Goal: Download file/media

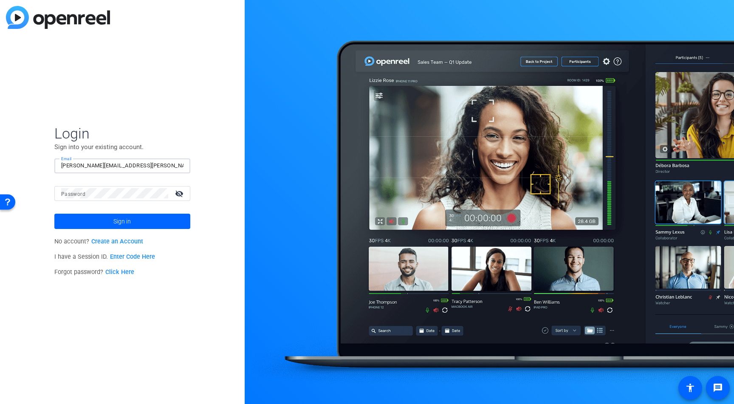
type input "tony.dzik@ena.org"
click at [122, 221] on button "Sign in" at bounding box center [122, 221] width 136 height 15
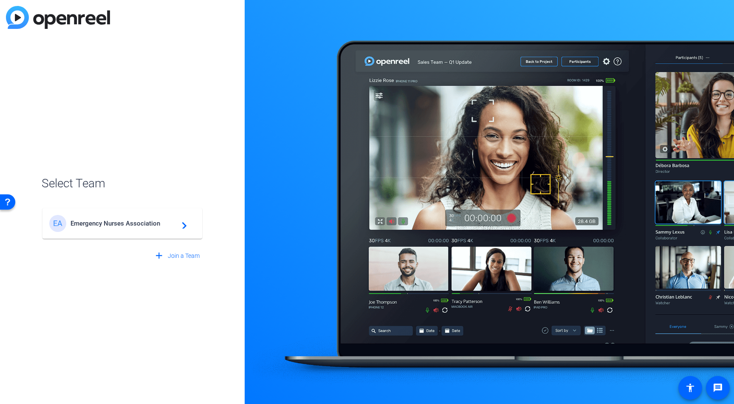
click at [77, 223] on span "Emergency Nurses Association" at bounding box center [124, 224] width 106 height 8
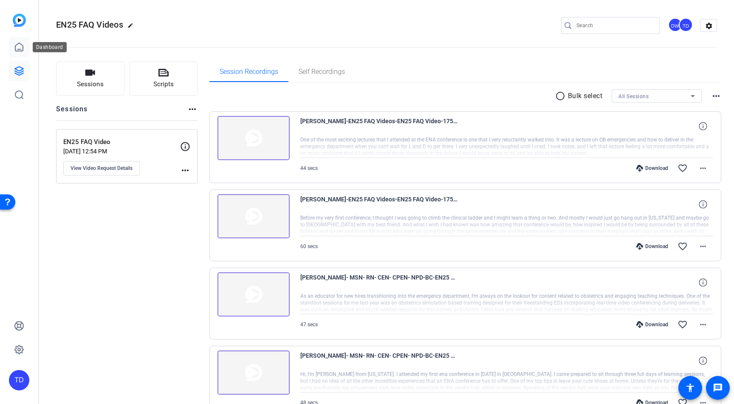
click at [16, 47] on icon at bounding box center [19, 47] width 8 height 8
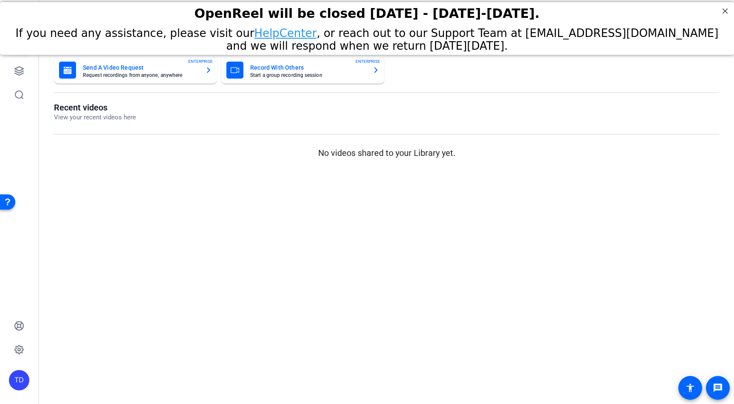
click at [510, 86] on openreel-dashboard-quick-actions "Send A Video Request Request recordings from anyone, anywhere ENTERPRISE Record…" at bounding box center [386, 80] width 665 height 46
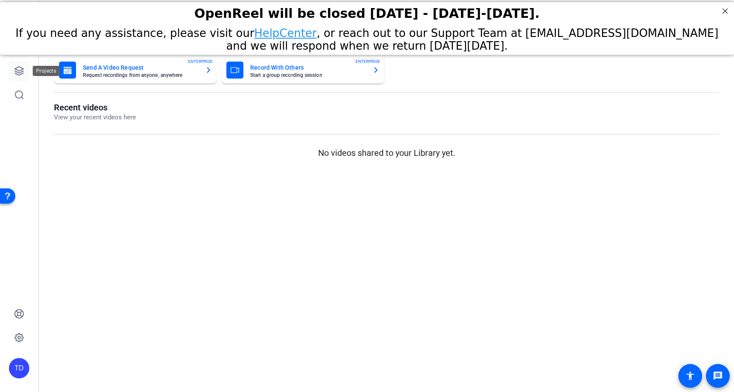
click at [20, 72] on icon at bounding box center [19, 71] width 8 height 8
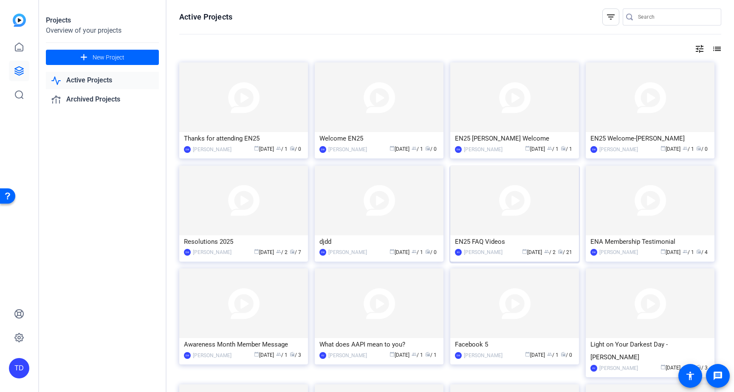
click at [489, 195] on img at bounding box center [514, 201] width 129 height 70
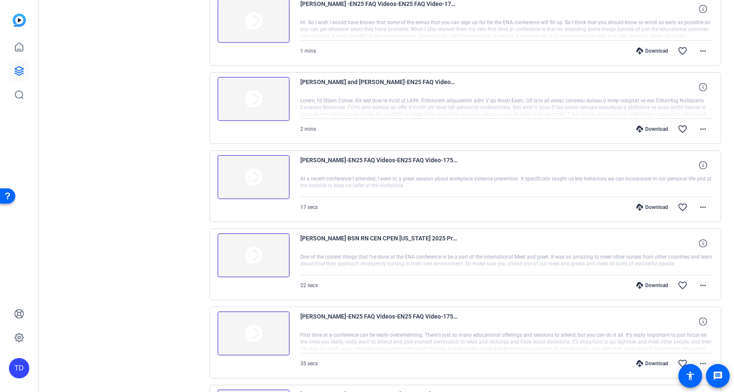
scroll to position [548, 0]
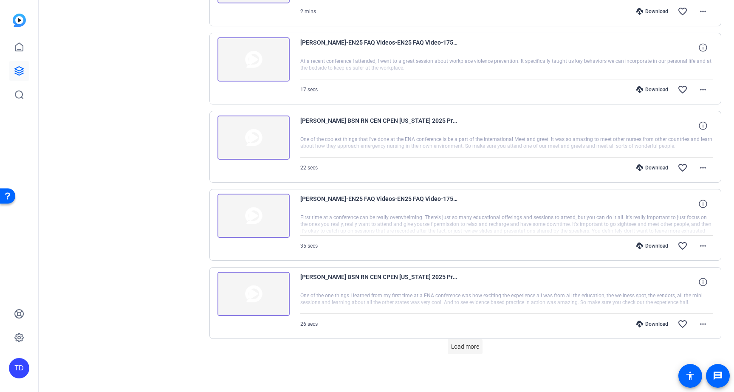
click at [468, 342] on span at bounding box center [465, 346] width 35 height 20
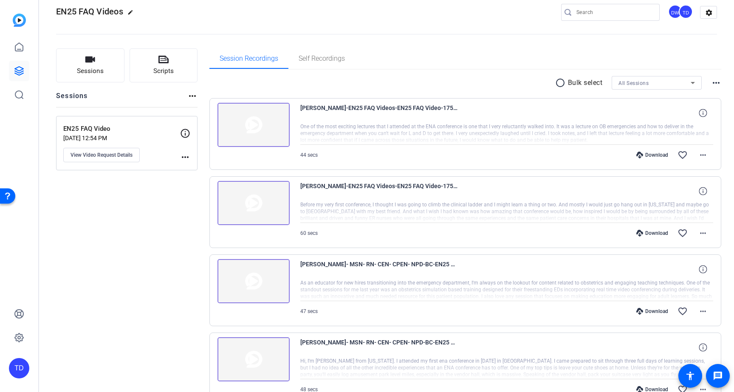
scroll to position [0, 0]
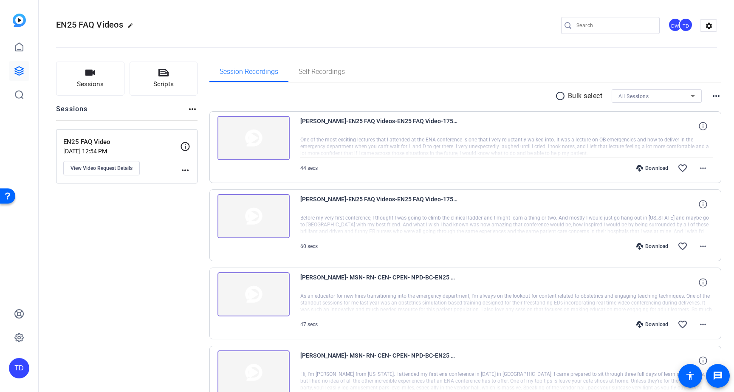
click at [611, 19] on div at bounding box center [614, 25] width 76 height 17
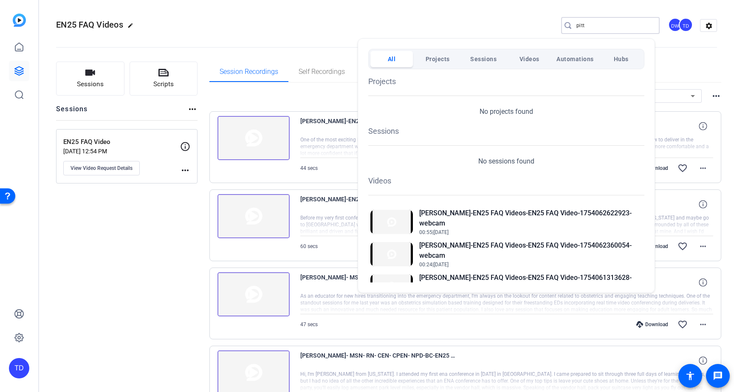
type input "pitt"
click at [105, 270] on div at bounding box center [367, 196] width 734 height 392
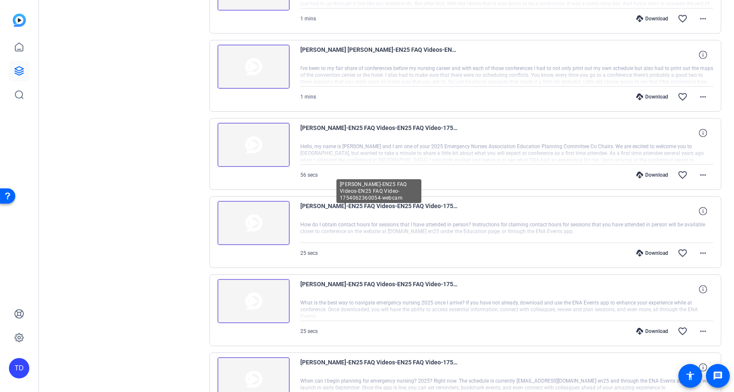
scroll to position [1249, 0]
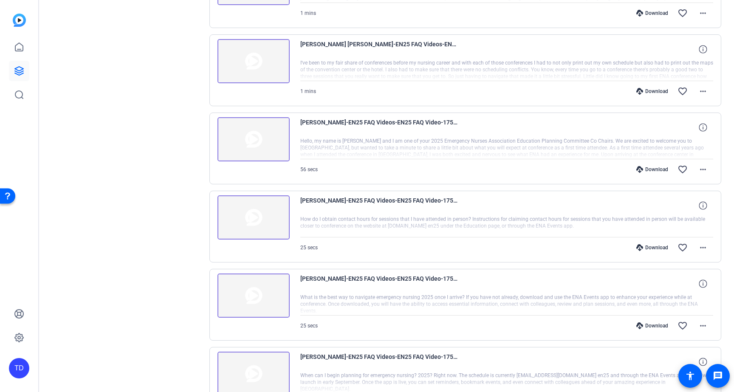
click at [638, 169] on icon at bounding box center [639, 169] width 7 height 7
click at [645, 246] on div "Download" at bounding box center [652, 247] width 40 height 7
click at [640, 326] on div "Download" at bounding box center [652, 325] width 40 height 7
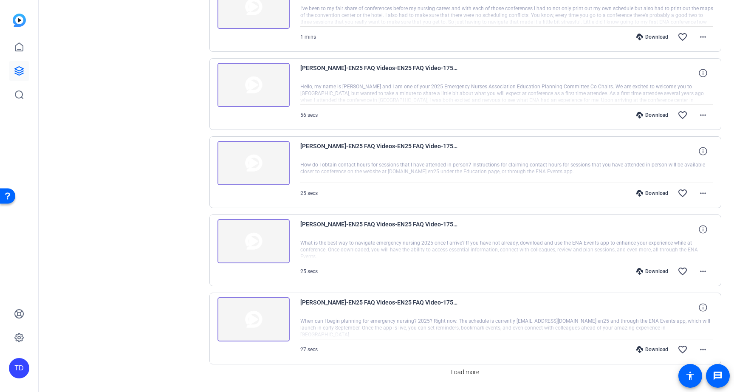
scroll to position [1329, 0]
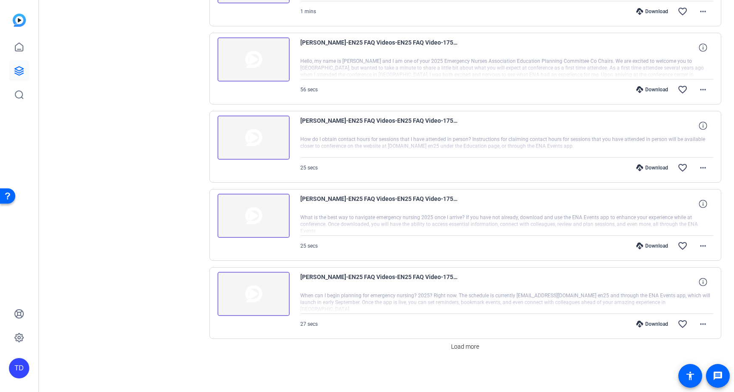
click at [641, 323] on div "Download" at bounding box center [652, 324] width 40 height 7
click at [469, 348] on span "Load more" at bounding box center [465, 346] width 28 height 9
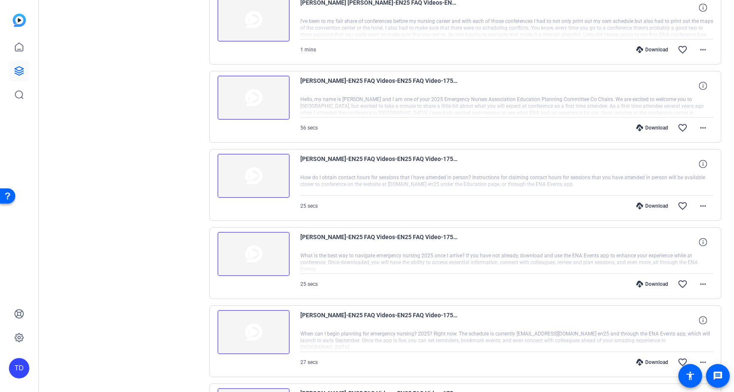
scroll to position [1286, 0]
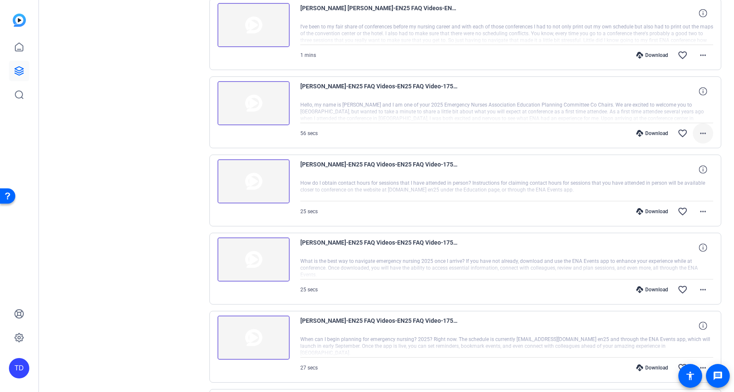
click at [698, 135] on mat-icon "more_horiz" at bounding box center [703, 133] width 10 height 10
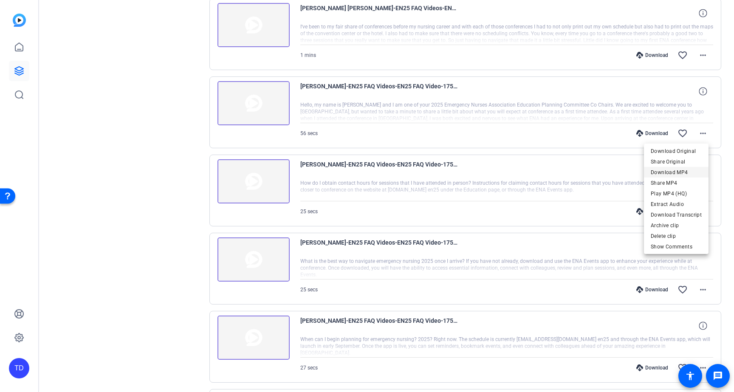
click at [681, 173] on span "Download MP4" at bounding box center [676, 172] width 51 height 10
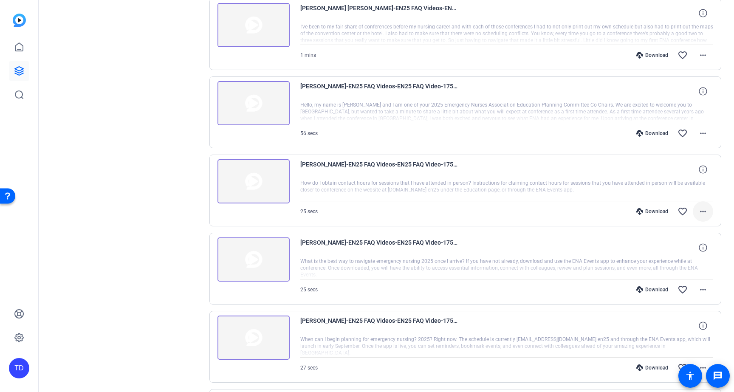
click at [698, 211] on mat-icon "more_horiz" at bounding box center [703, 211] width 10 height 10
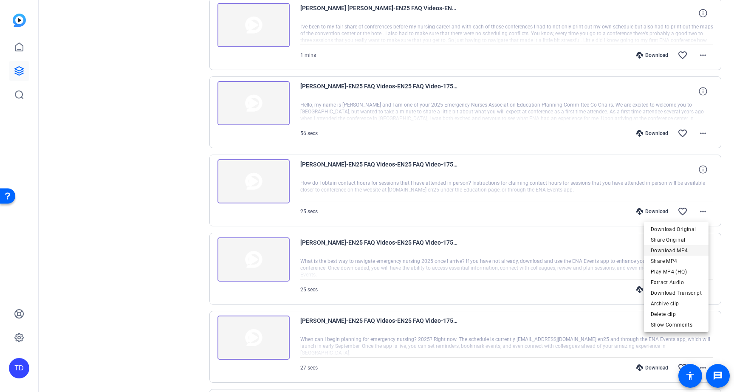
click at [687, 253] on span "Download MP4" at bounding box center [676, 251] width 51 height 10
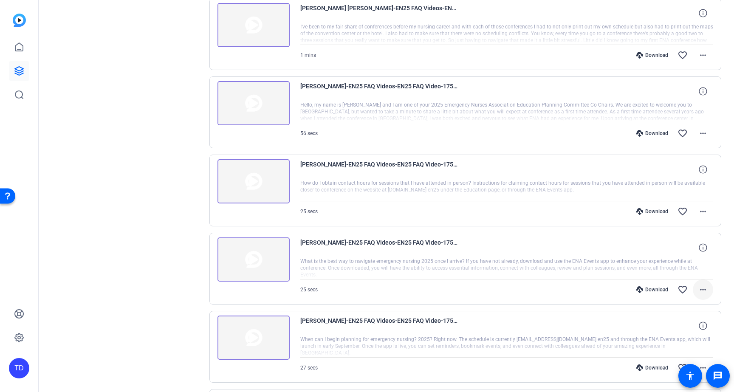
click at [703, 290] on mat-icon "more_horiz" at bounding box center [703, 290] width 10 height 10
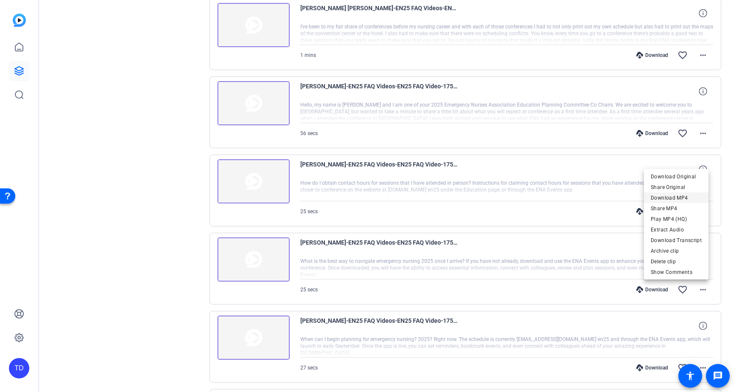
click at [686, 196] on span "Download MP4" at bounding box center [676, 198] width 51 height 10
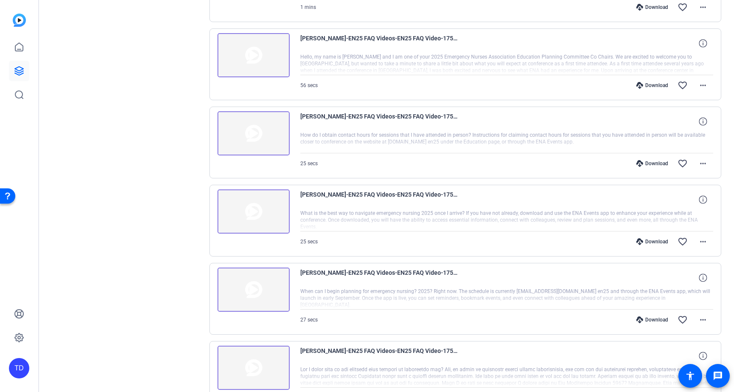
scroll to position [1392, 0]
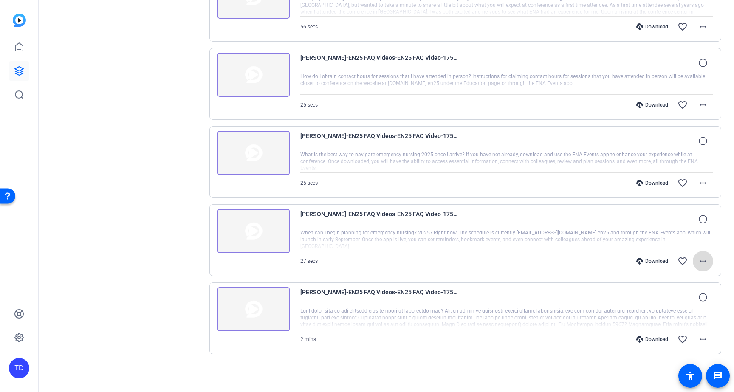
click at [698, 262] on mat-icon "more_horiz" at bounding box center [703, 261] width 10 height 10
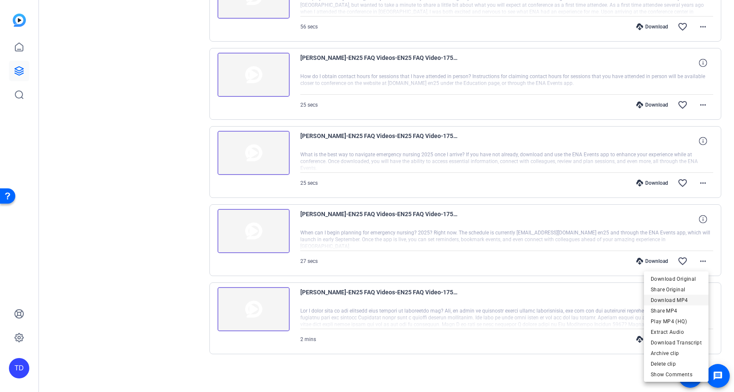
click at [682, 300] on span "Download MP4" at bounding box center [676, 300] width 51 height 10
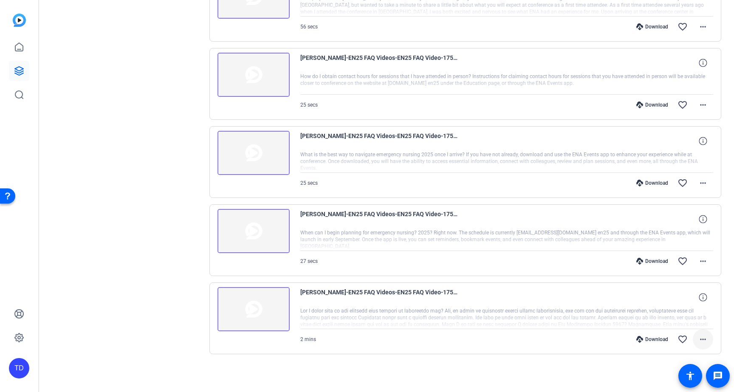
click at [703, 339] on mat-icon "more_horiz" at bounding box center [703, 339] width 10 height 10
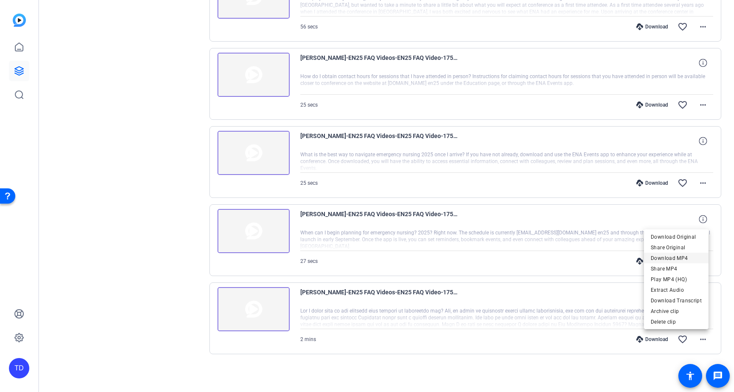
click at [687, 257] on span "Download MP4" at bounding box center [676, 258] width 51 height 10
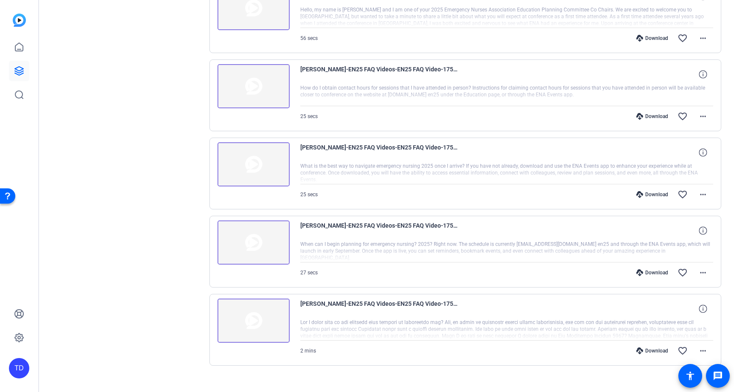
scroll to position [1364, 0]
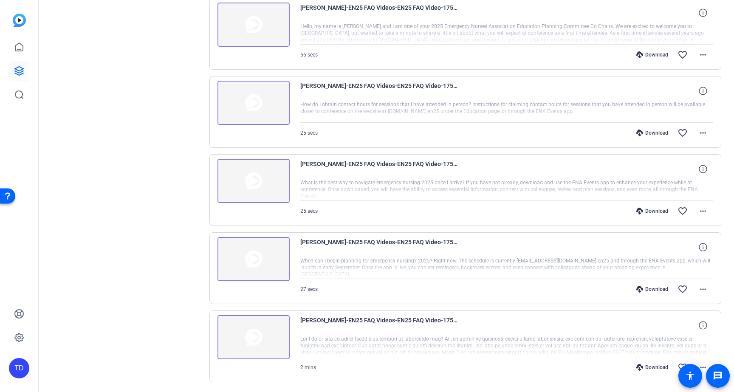
click at [262, 331] on img at bounding box center [254, 337] width 72 height 44
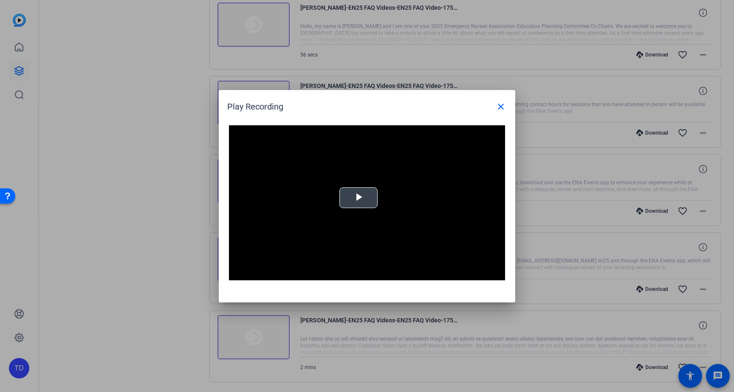
click at [359, 198] on span "Video Player" at bounding box center [359, 198] width 0 height 0
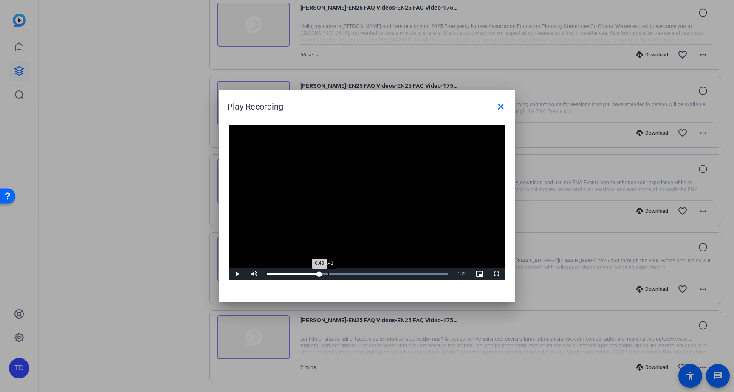
drag, startPoint x: 274, startPoint y: 276, endPoint x: 329, endPoint y: 276, distance: 55.2
click at [329, 276] on div "Loaded : 100.00% 0:41 0:40" at bounding box center [357, 274] width 189 height 13
click at [506, 108] on mat-icon "close" at bounding box center [501, 107] width 10 height 10
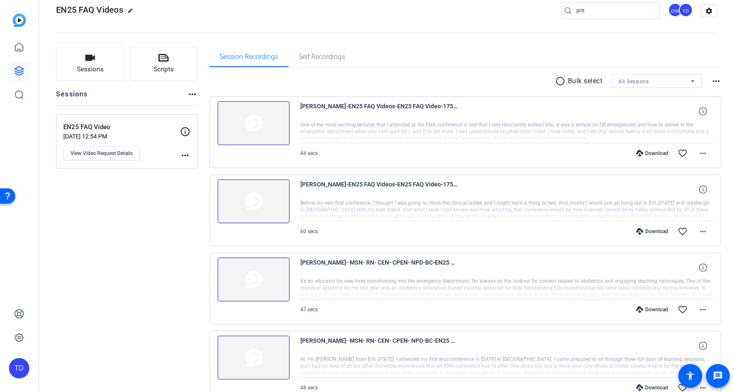
scroll to position [0, 0]
